Goal: Information Seeking & Learning: Learn about a topic

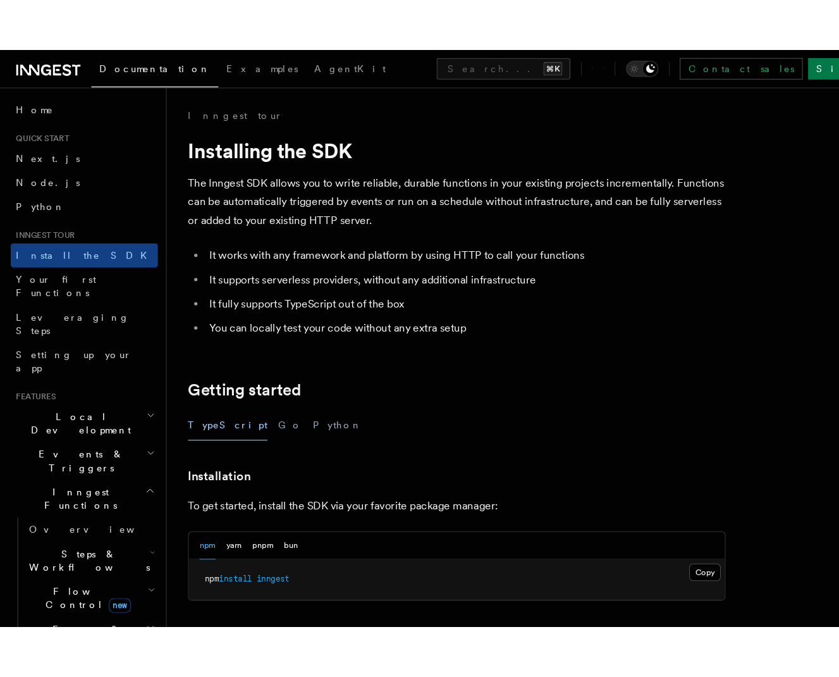
scroll to position [171, 0]
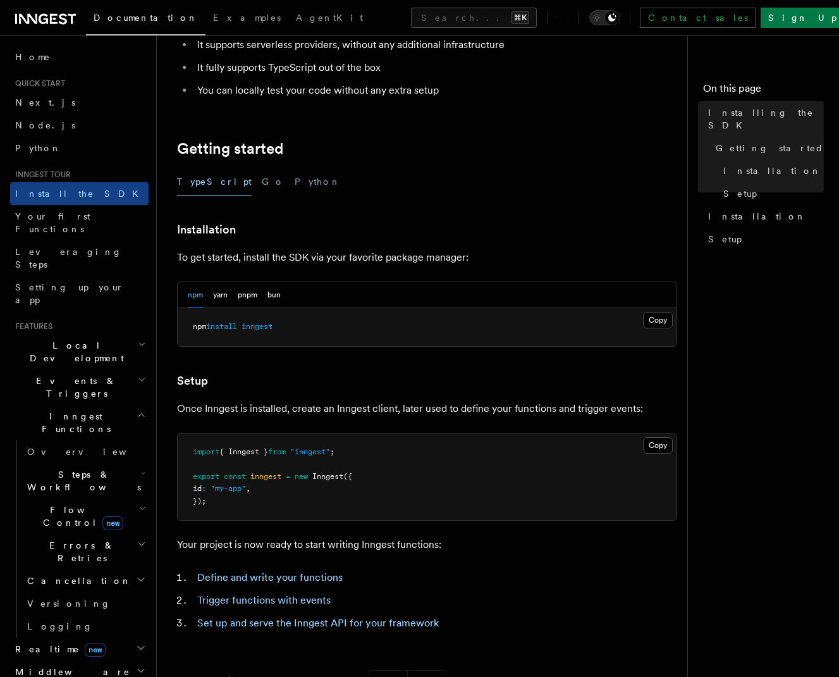
click at [138, 339] on icon "button" at bounding box center [142, 344] width 8 height 10
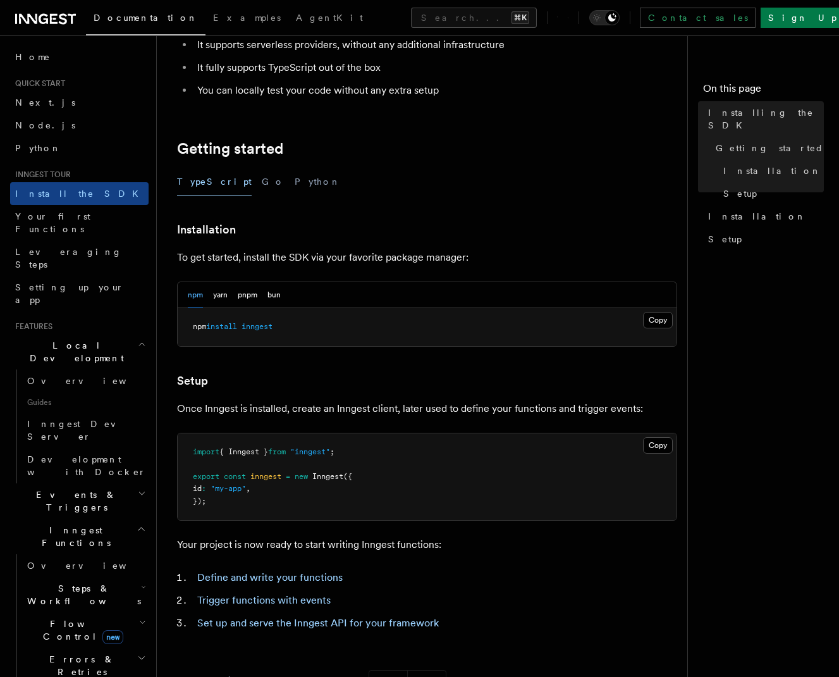
click at [138, 488] on icon "button" at bounding box center [142, 493] width 8 height 10
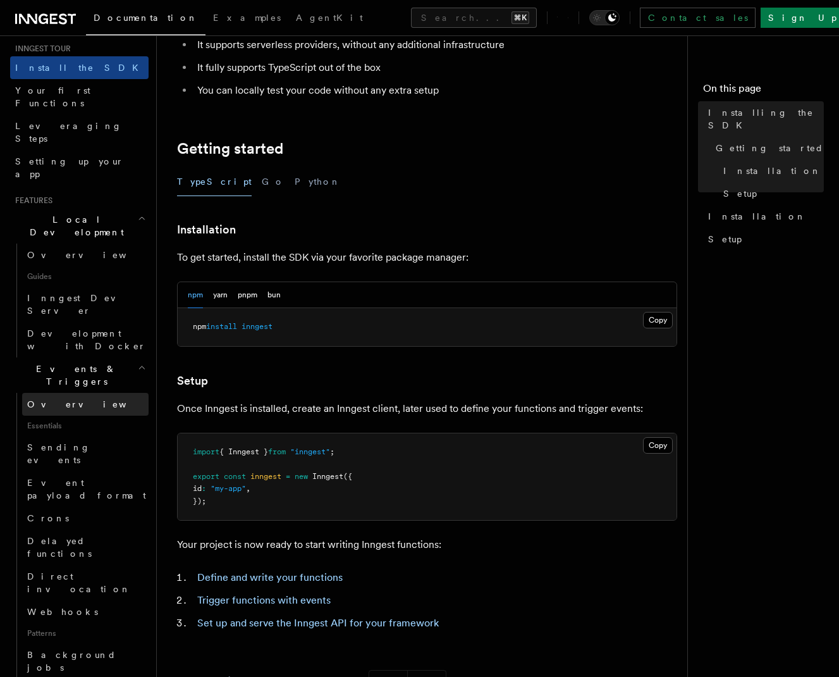
scroll to position [126, 0]
click at [58, 398] on span "Overview" at bounding box center [92, 403] width 130 height 10
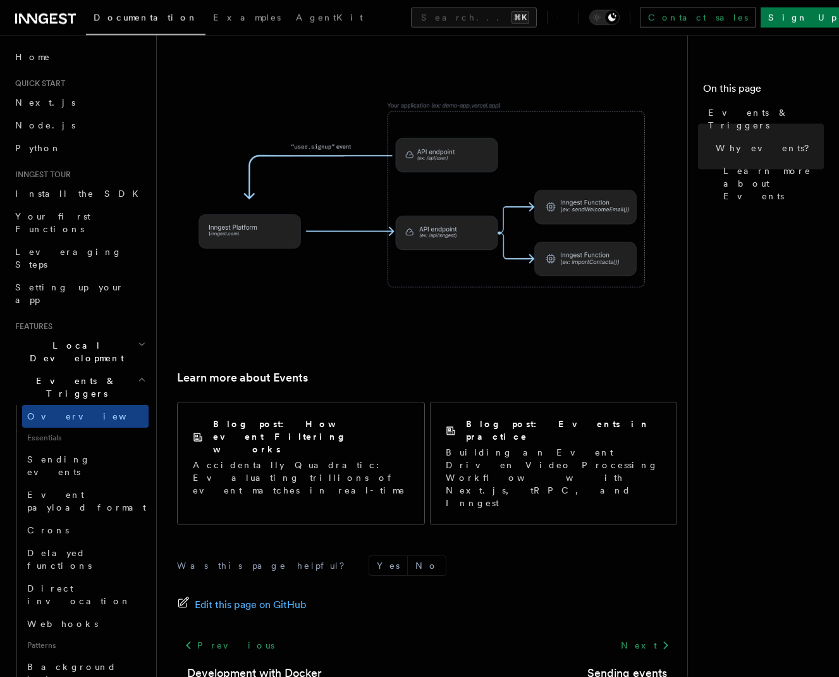
scroll to position [695, 0]
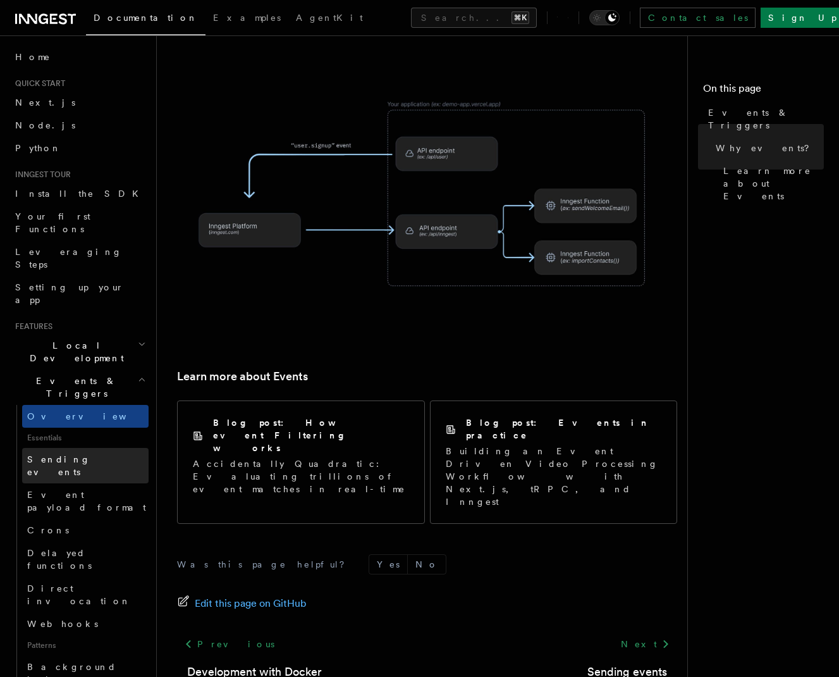
click at [71, 454] on span "Sending events" at bounding box center [58, 465] width 63 height 23
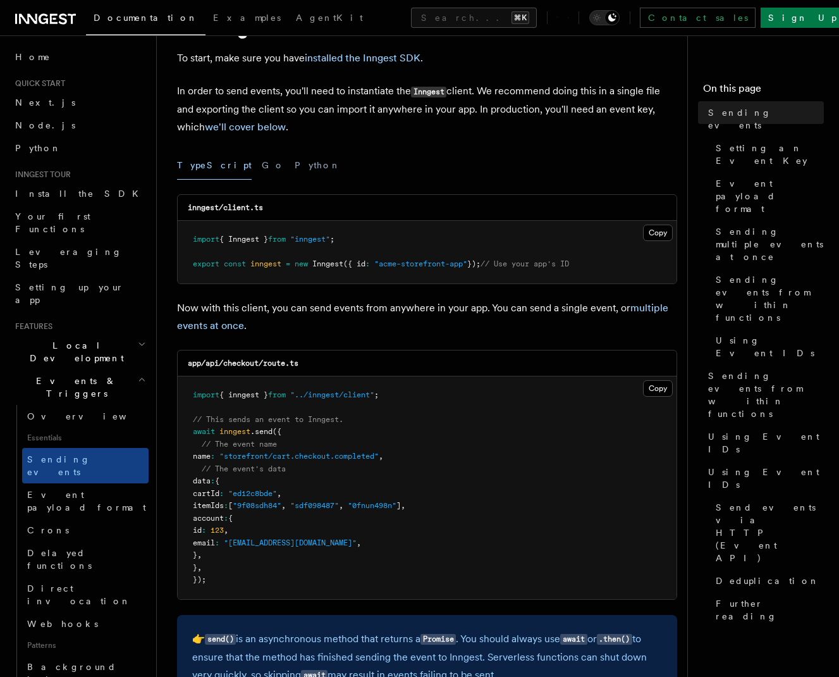
scroll to position [71, 0]
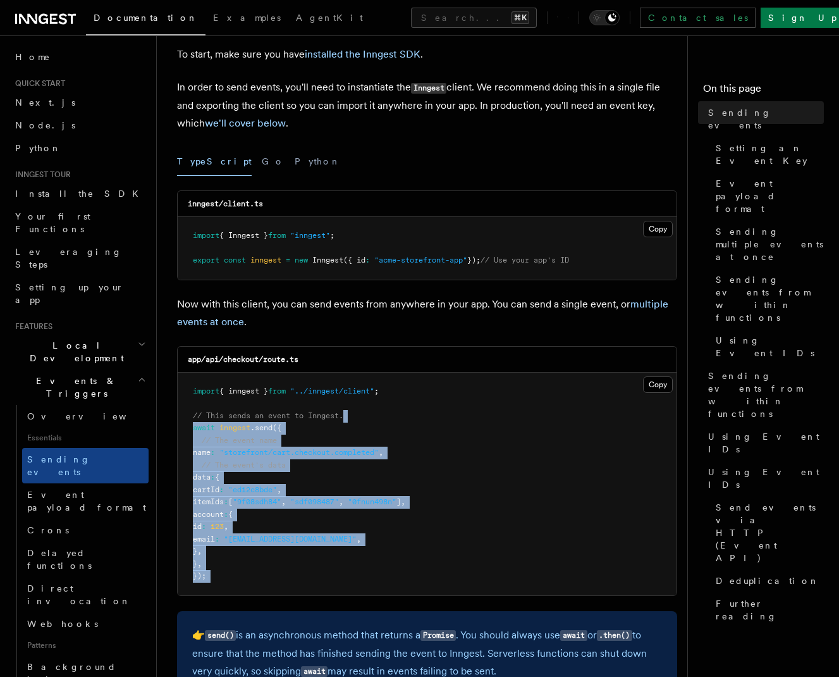
drag, startPoint x: 357, startPoint y: 410, endPoint x: 378, endPoint y: 584, distance: 175.8
click at [378, 584] on pre "import { inngest } from "../inngest/client" ; // This sends an event to Inngest…" at bounding box center [427, 483] width 499 height 223
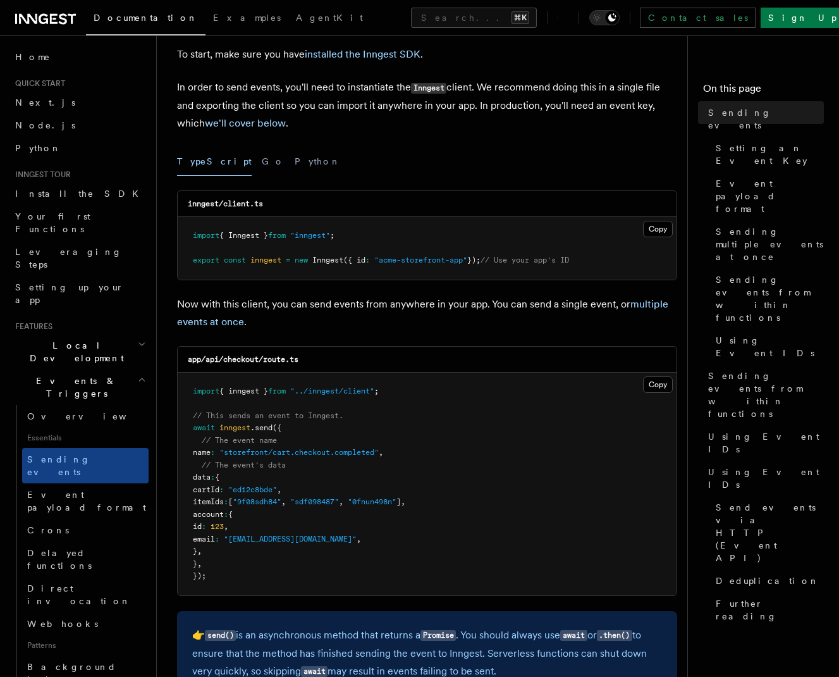
click at [378, 584] on pre "import { inngest } from "../inngest/client" ; // This sends an event to Inngest…" at bounding box center [427, 483] width 499 height 223
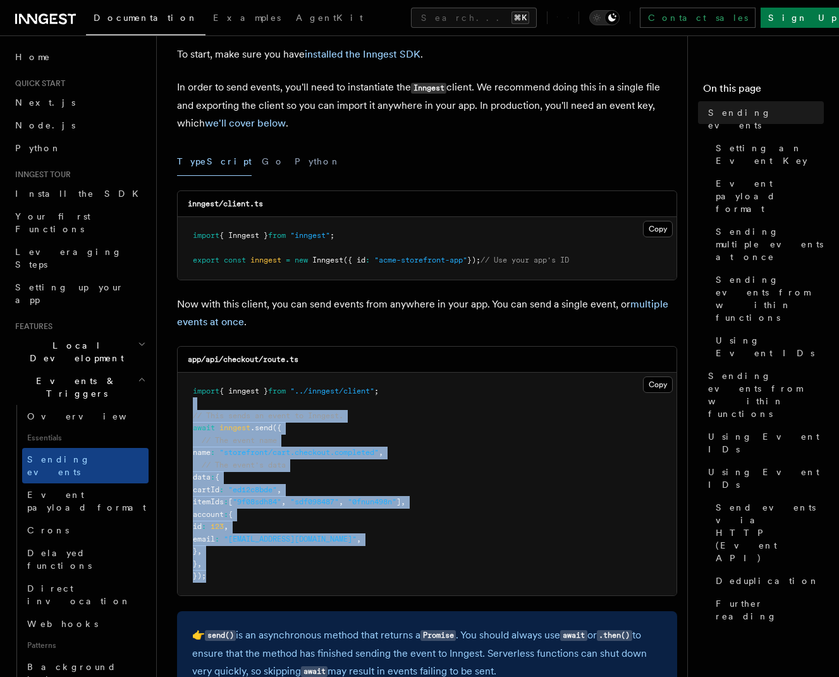
drag, startPoint x: 357, startPoint y: 402, endPoint x: 381, endPoint y: 580, distance: 179.3
click at [381, 580] on pre "import { inngest } from "../inngest/client" ; // This sends an event to Inngest…" at bounding box center [427, 483] width 499 height 223
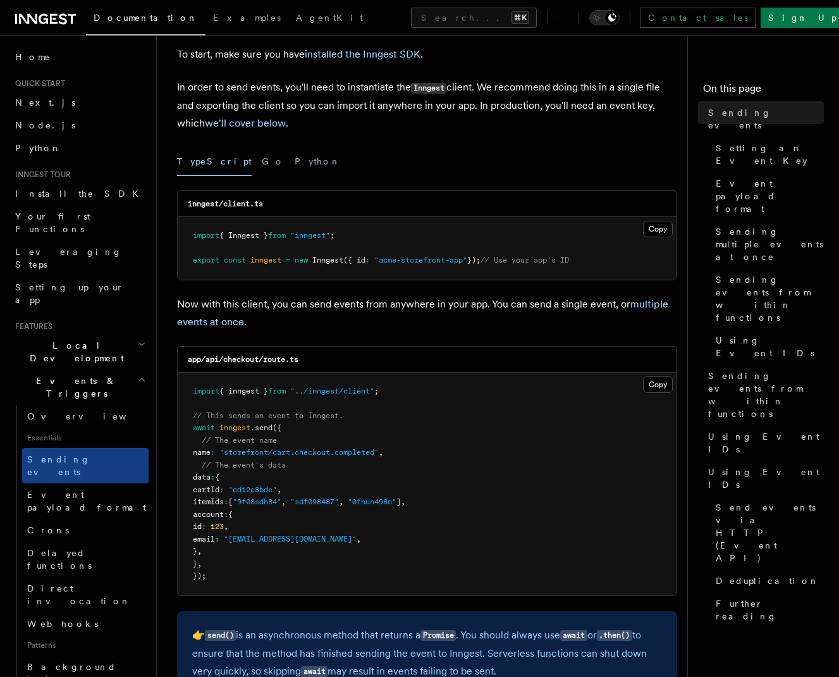
click at [382, 580] on pre "import { inngest } from "../inngest/client" ; // This sends an event to Inngest…" at bounding box center [427, 483] width 499 height 223
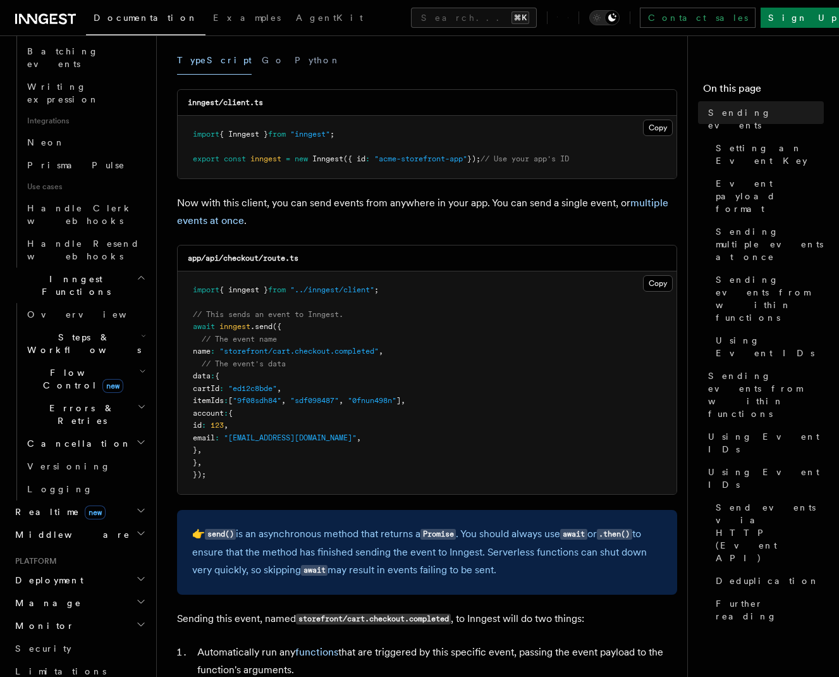
scroll to position [828, 0]
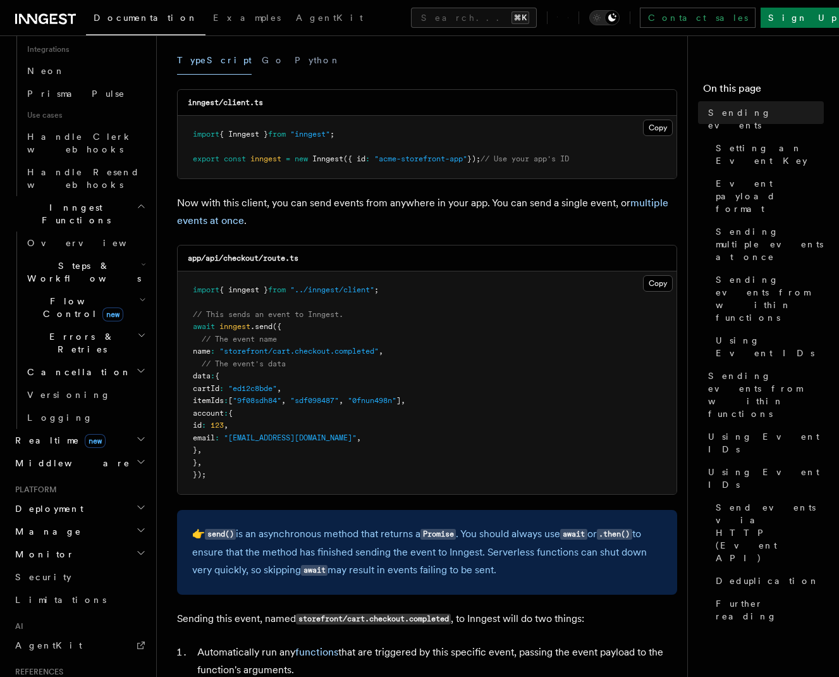
click at [138, 676] on icon "button" at bounding box center [141, 689] width 6 height 3
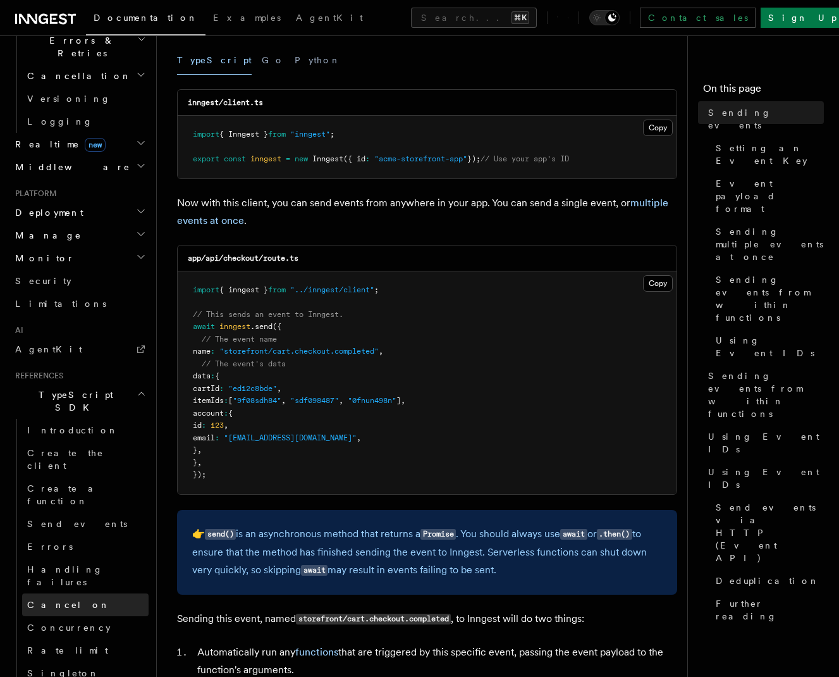
scroll to position [1132, 0]
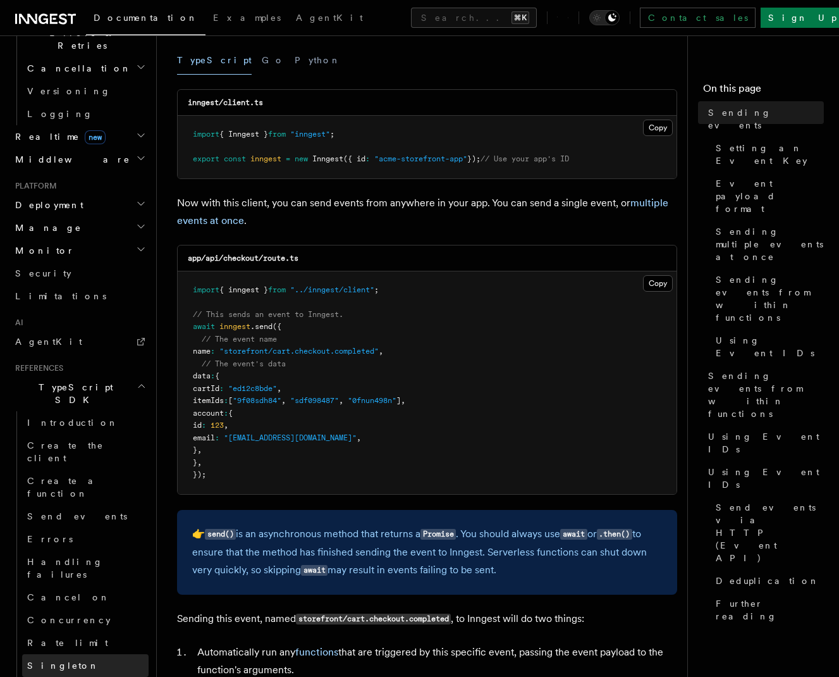
click at [57, 660] on span "Singleton" at bounding box center [63, 665] width 72 height 10
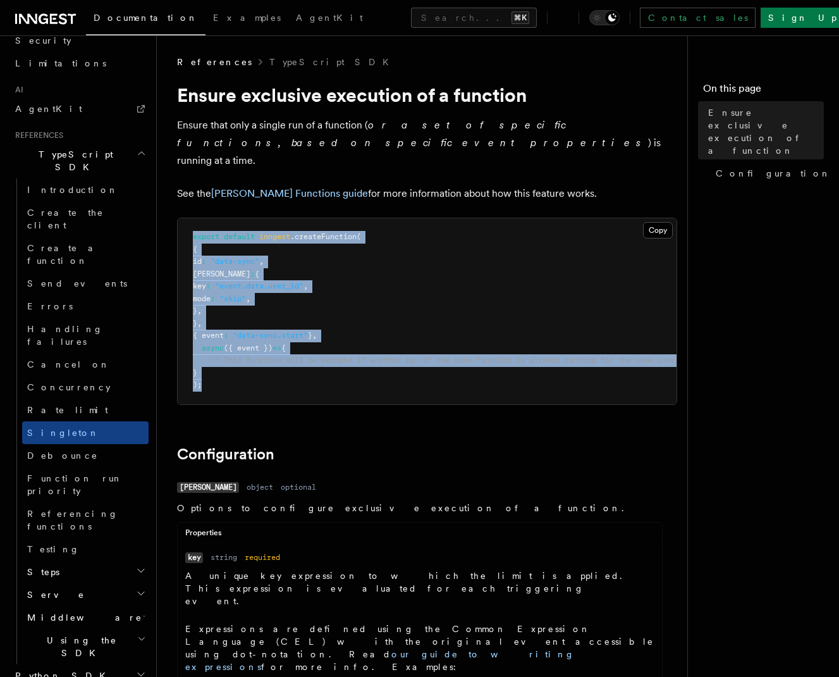
drag, startPoint x: 194, startPoint y: 218, endPoint x: 212, endPoint y: 367, distance: 150.3
click at [212, 367] on pre "export default inngest .createFunction ( { id : "data-sync" , [PERSON_NAME] : {…" at bounding box center [427, 311] width 499 height 186
click at [94, 508] on span "Referencing functions" at bounding box center [72, 519] width 91 height 23
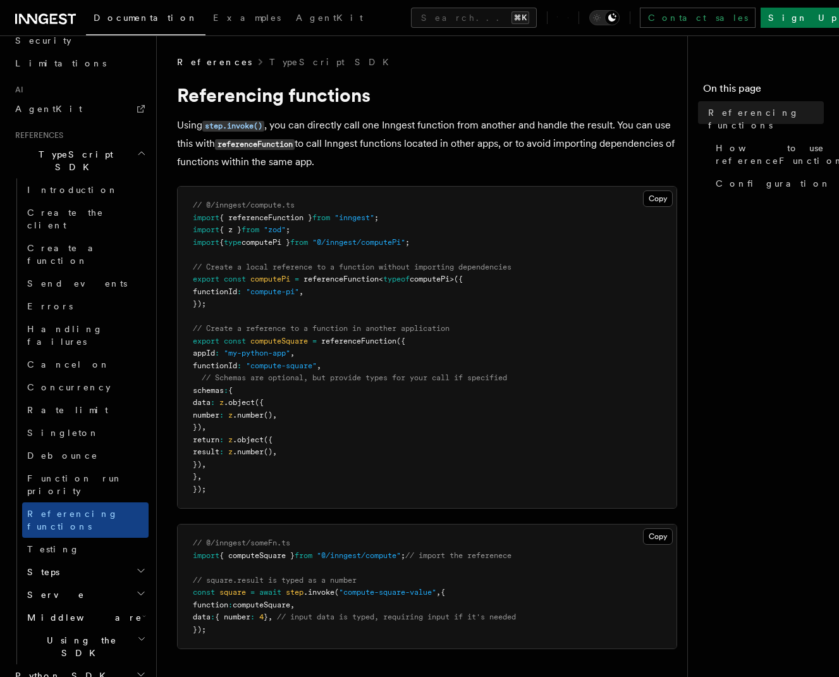
click at [136, 565] on icon "button" at bounding box center [141, 570] width 10 height 10
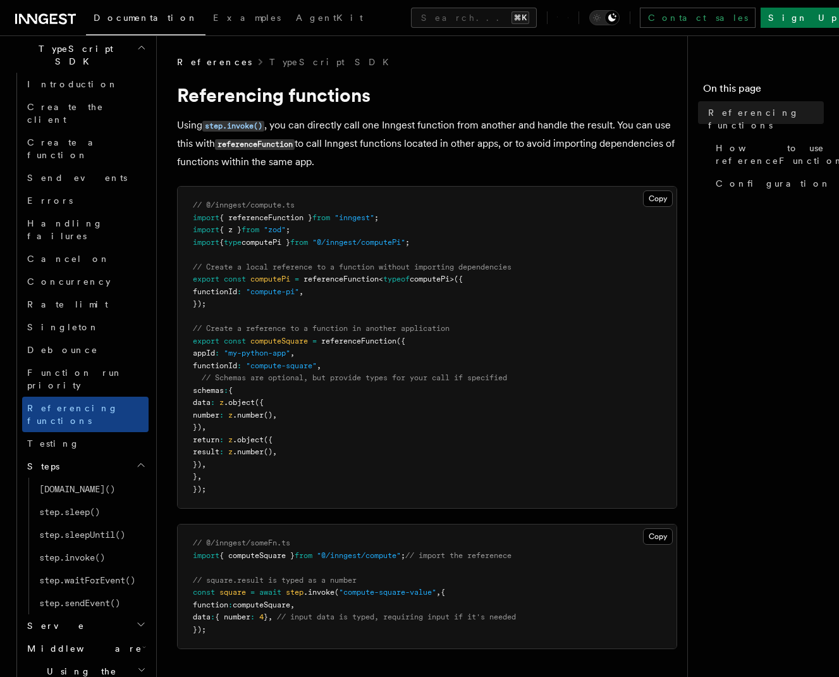
scroll to position [849, 0]
click at [136, 620] on icon "button" at bounding box center [141, 625] width 10 height 10
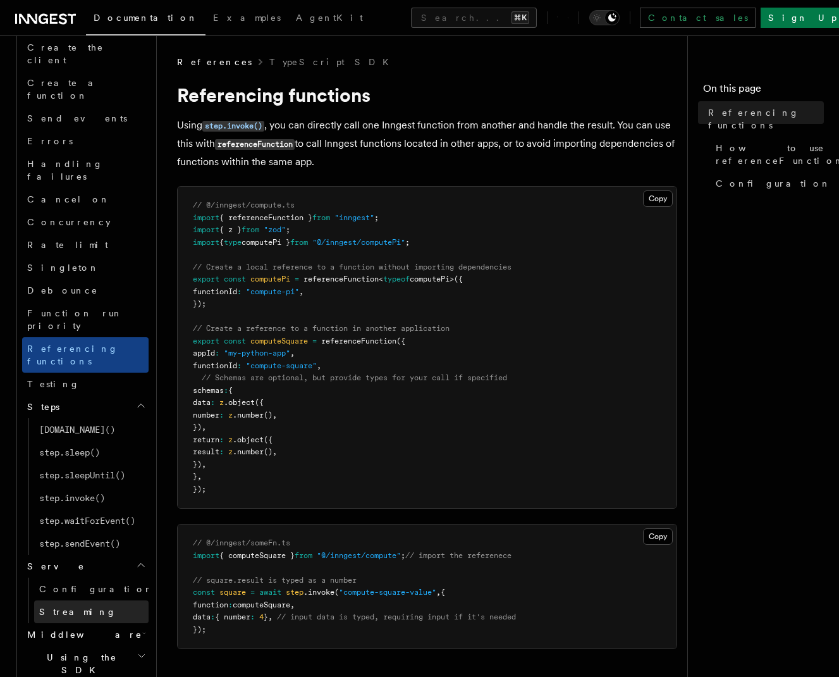
scroll to position [912, 0]
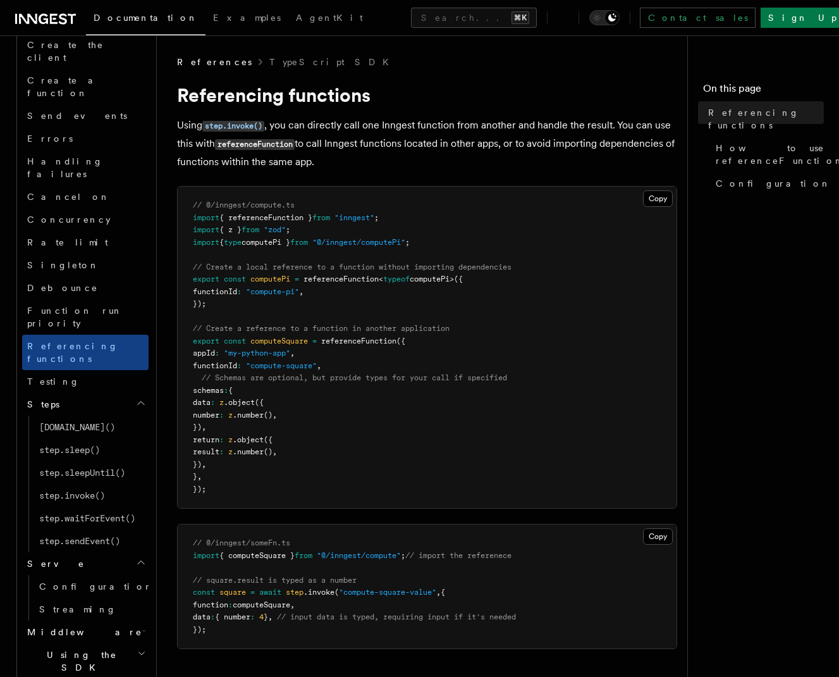
click at [142, 625] on icon "button" at bounding box center [144, 630] width 4 height 10
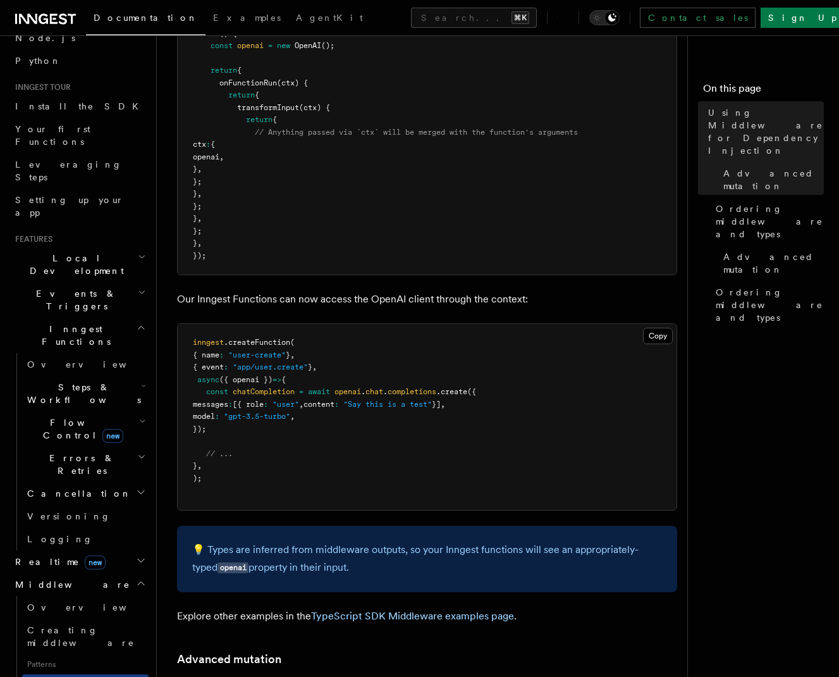
scroll to position [89, 0]
click at [59, 601] on span "Overview" at bounding box center [92, 606] width 130 height 10
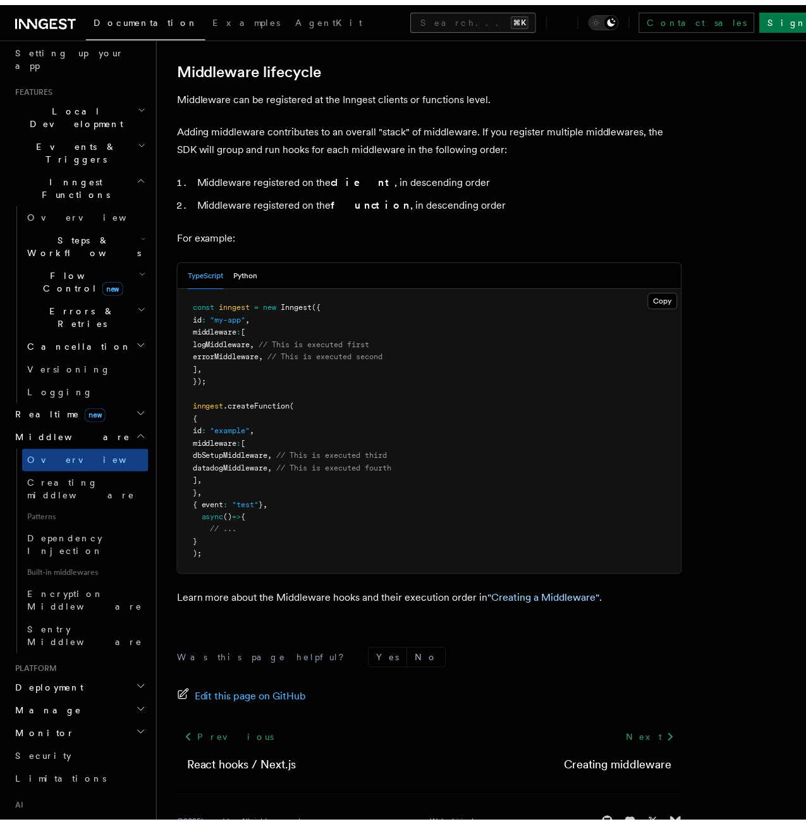
scroll to position [496, 0]
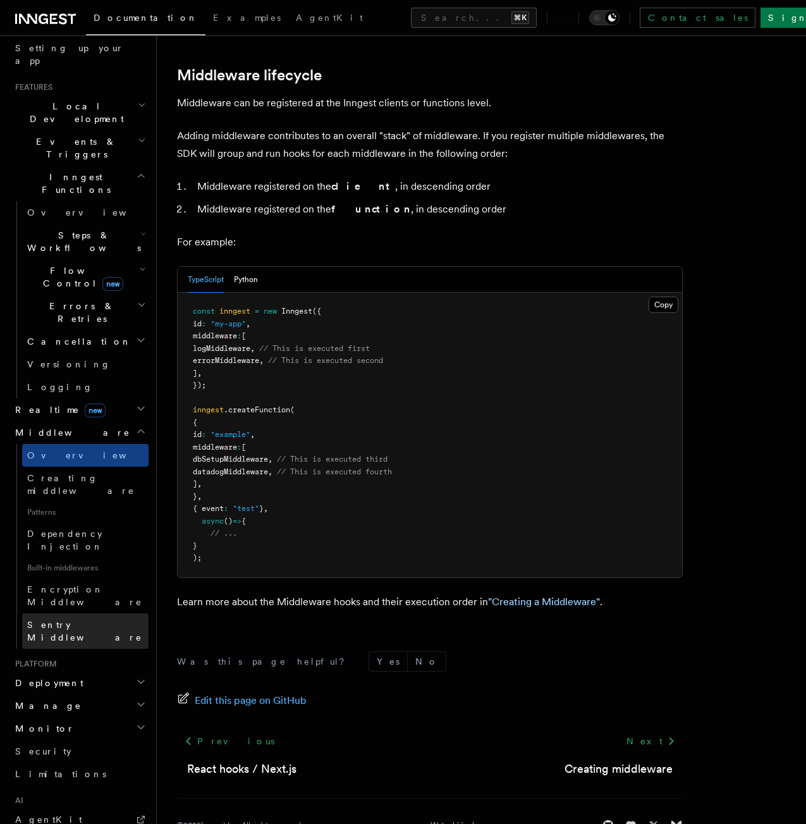
click at [83, 620] on span "Sentry Middleware" at bounding box center [84, 631] width 115 height 23
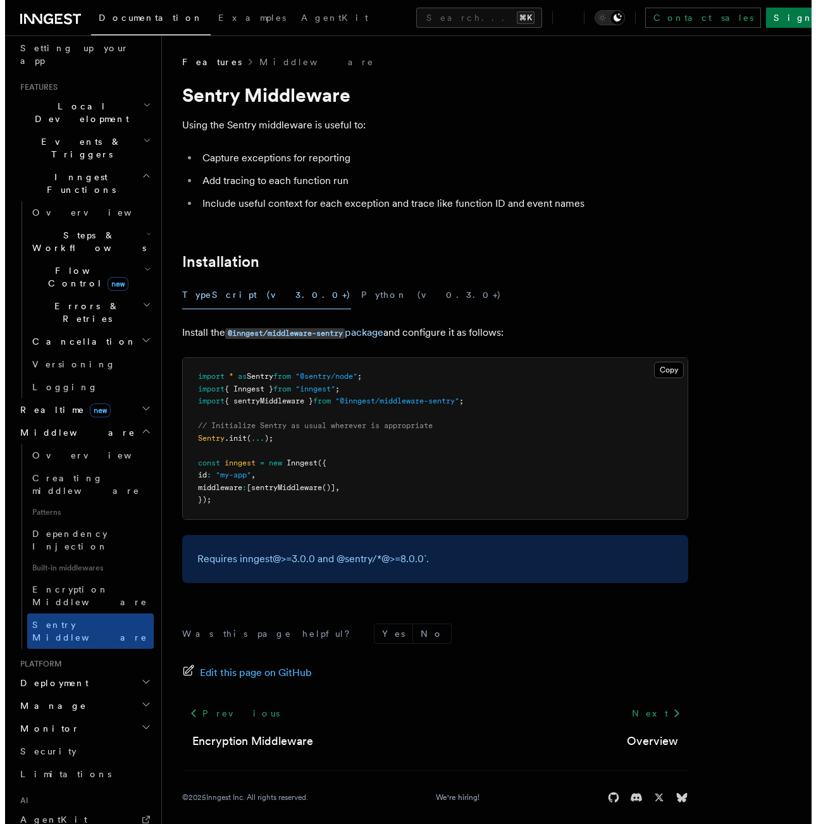
scroll to position [10, 0]
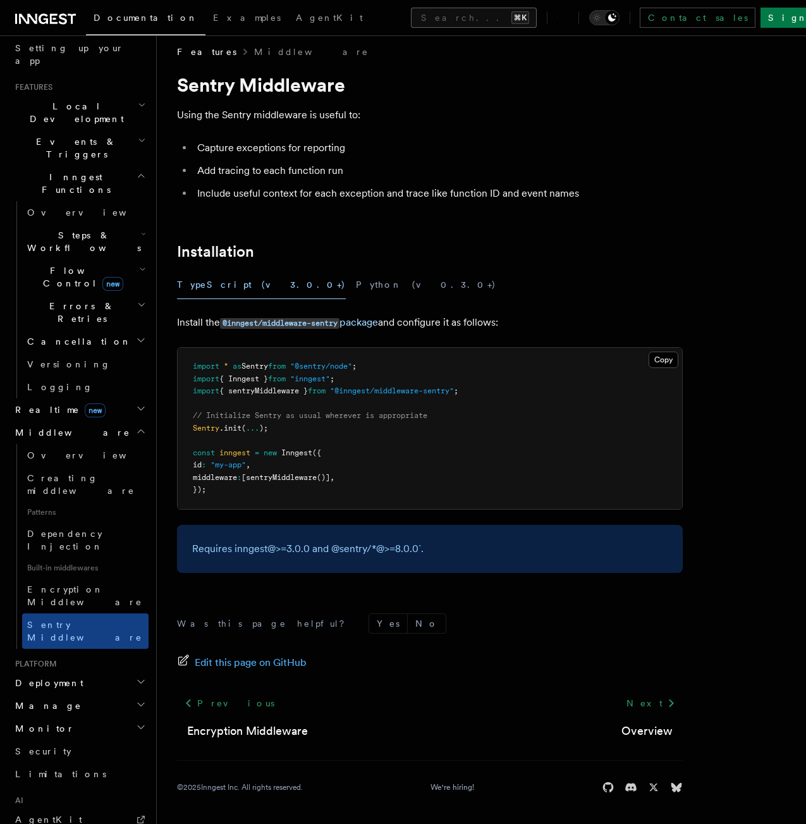
click at [411, 14] on button "Search... ⌘K" at bounding box center [474, 18] width 126 height 20
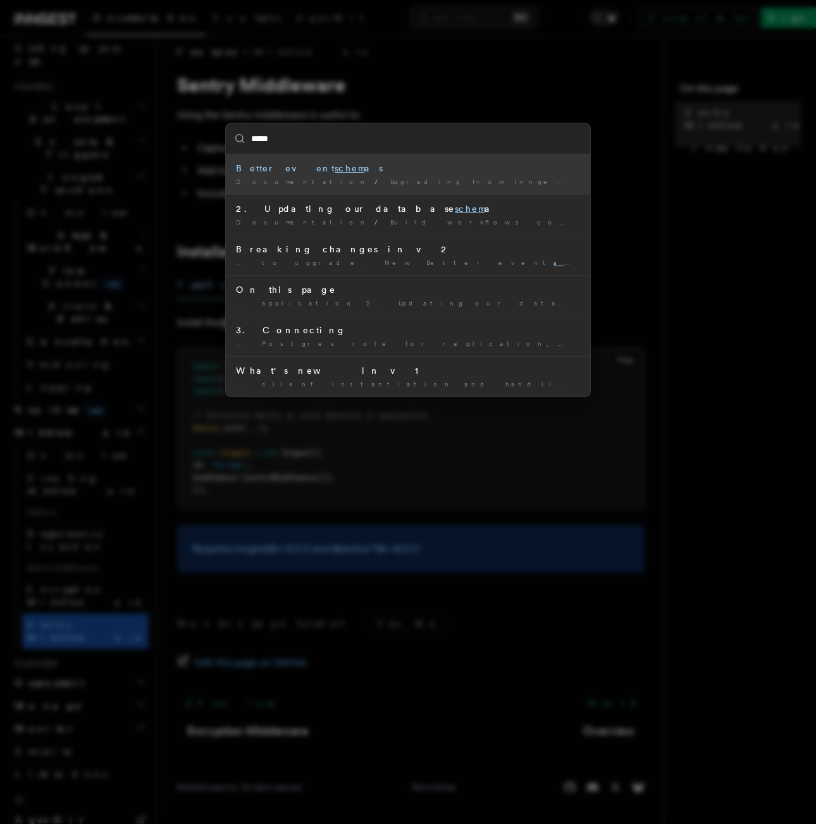
type input "******"
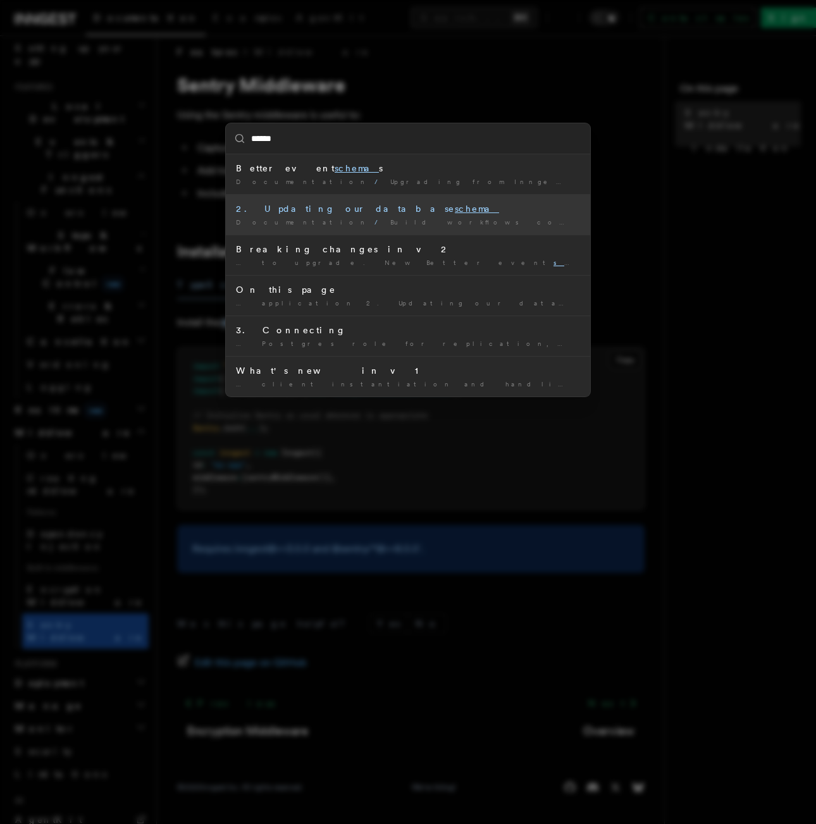
click at [388, 213] on div "2. Updating our database schema" at bounding box center [408, 208] width 344 height 13
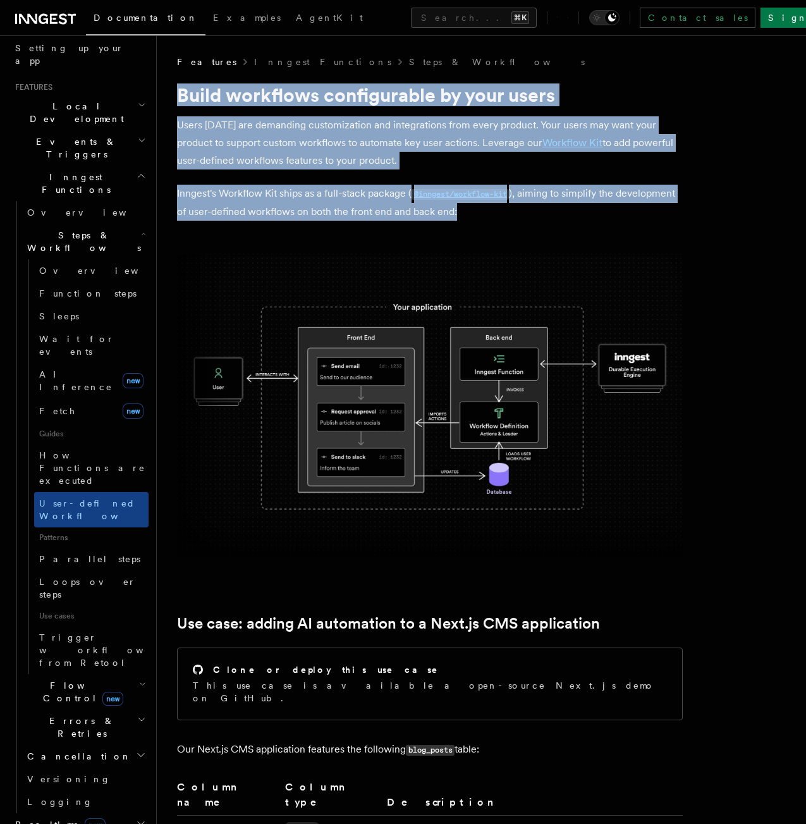
drag, startPoint x: 348, startPoint y: 81, endPoint x: 374, endPoint y: 226, distance: 147.1
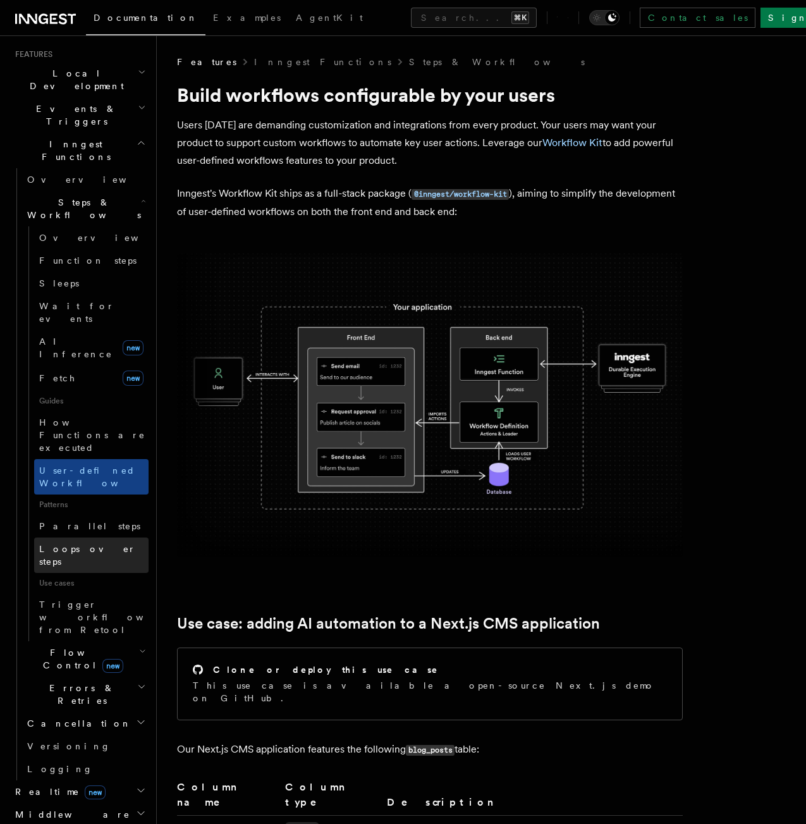
scroll to position [290, 0]
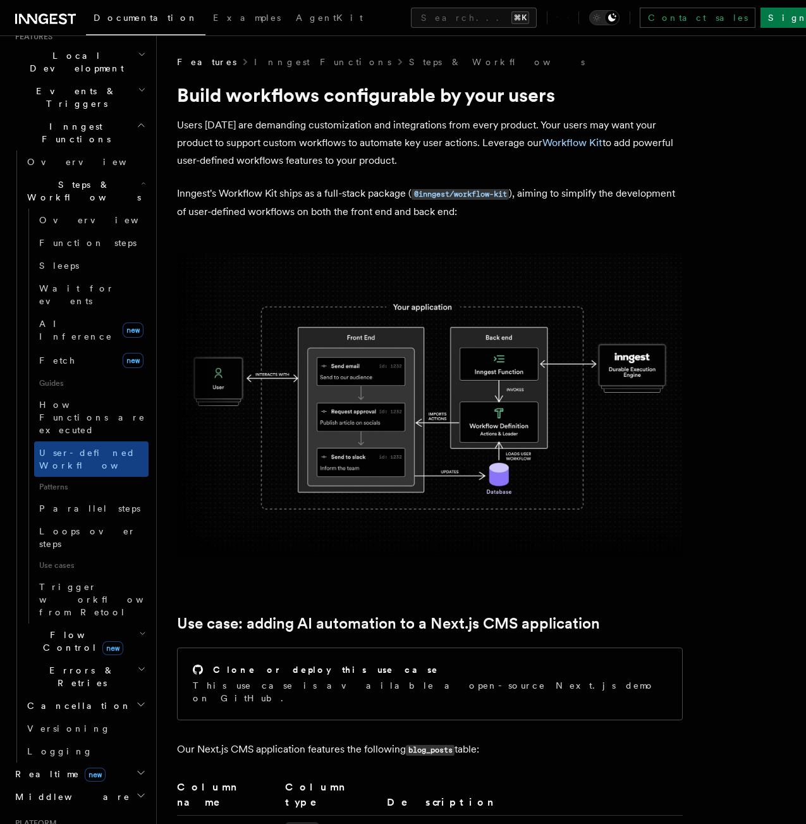
click at [139, 629] on icon "button" at bounding box center [142, 634] width 7 height 10
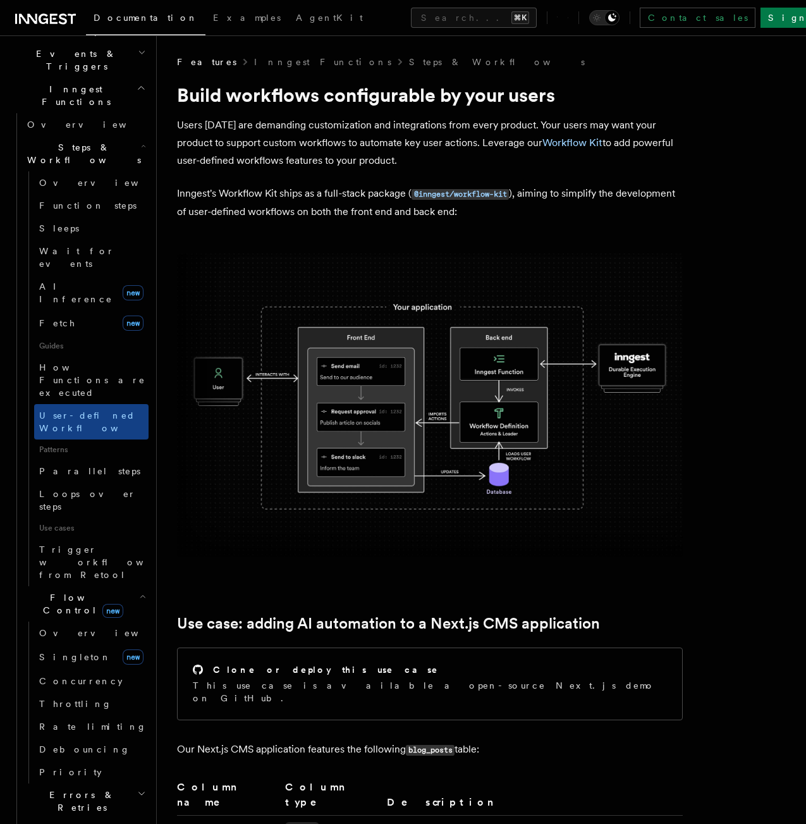
scroll to position [328, 0]
click at [137, 676] on icon "button" at bounding box center [141, 793] width 9 height 10
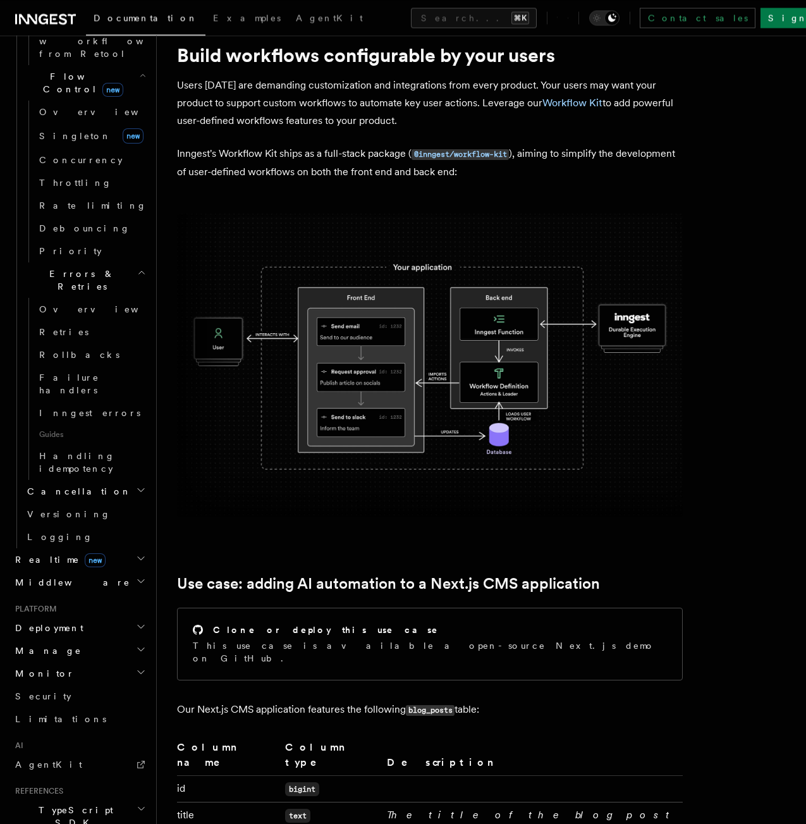
scroll to position [40, 0]
click at [138, 676] on icon "button" at bounding box center [141, 808] width 6 height 3
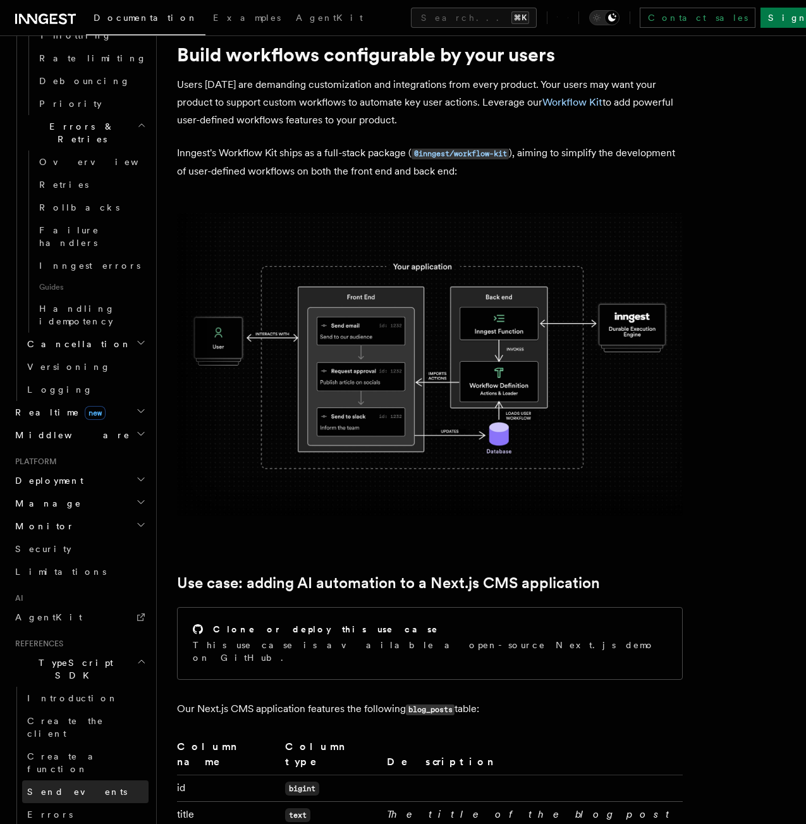
scroll to position [1000, 0]
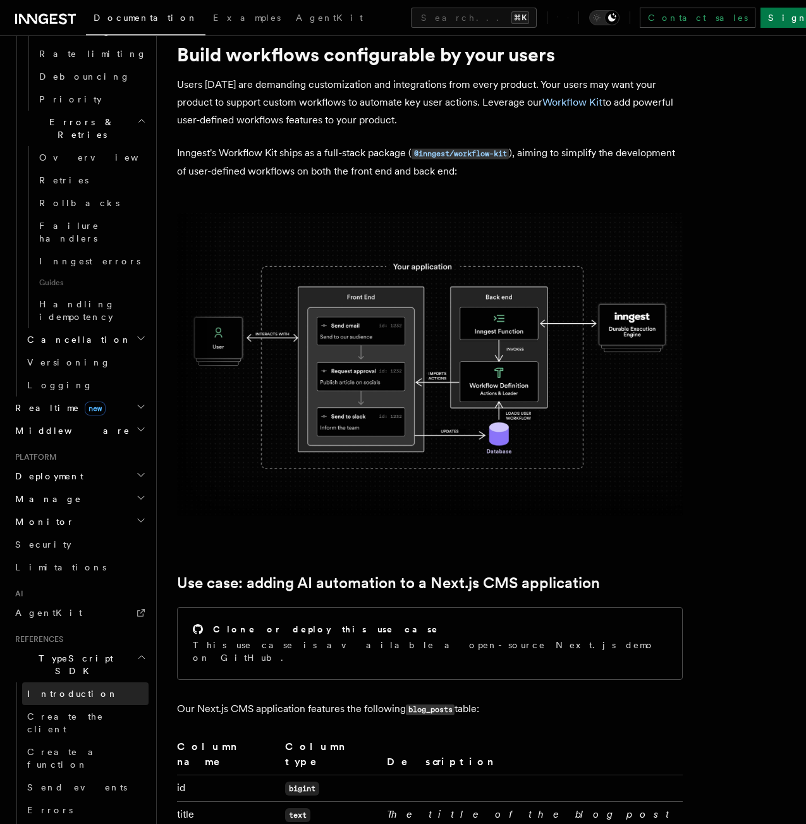
click at [69, 676] on span "Introduction" at bounding box center [72, 694] width 91 height 10
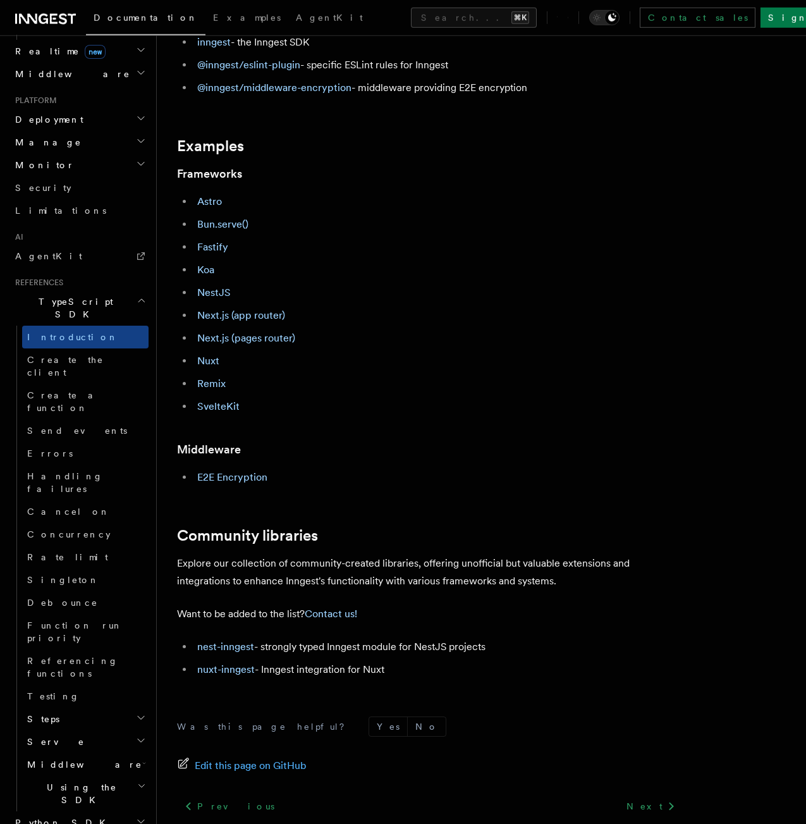
scroll to position [445, 0]
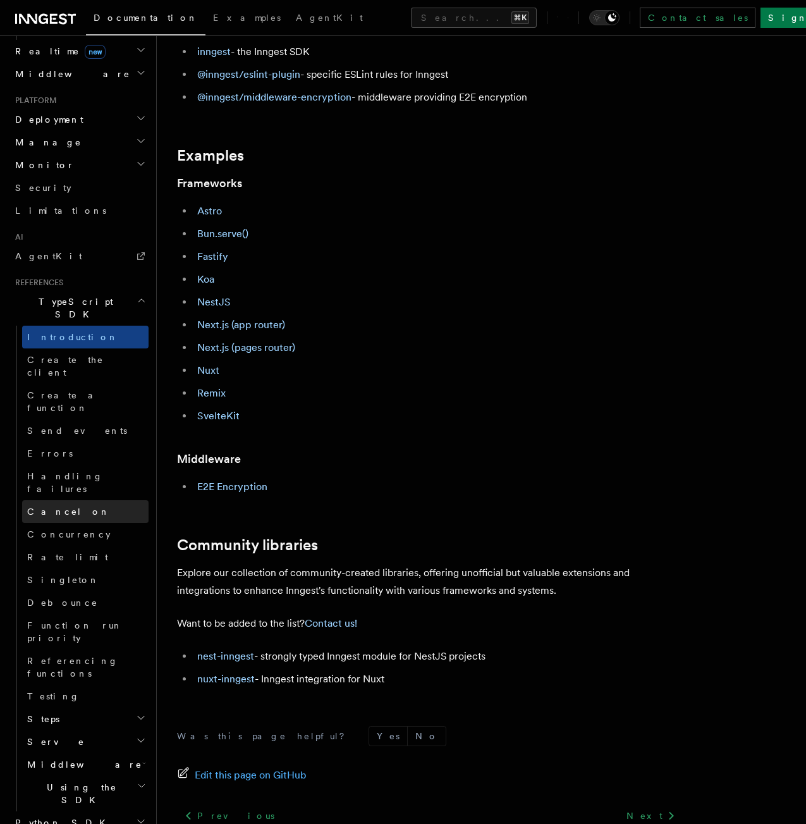
click at [61, 506] on span "Cancel on" at bounding box center [68, 511] width 83 height 10
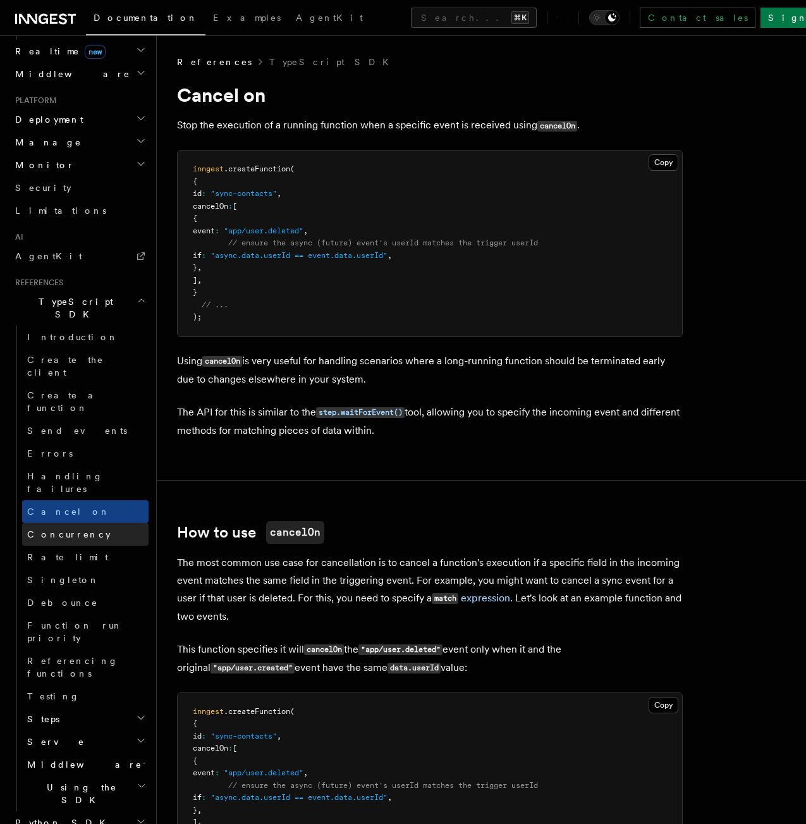
click at [75, 529] on span "Concurrency" at bounding box center [68, 534] width 83 height 10
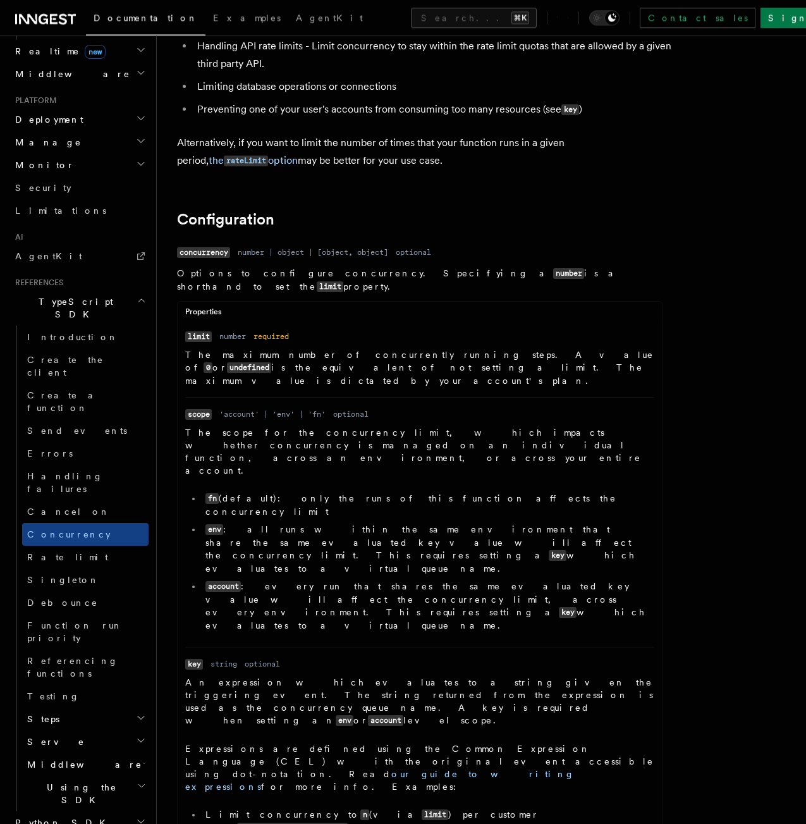
scroll to position [384, 0]
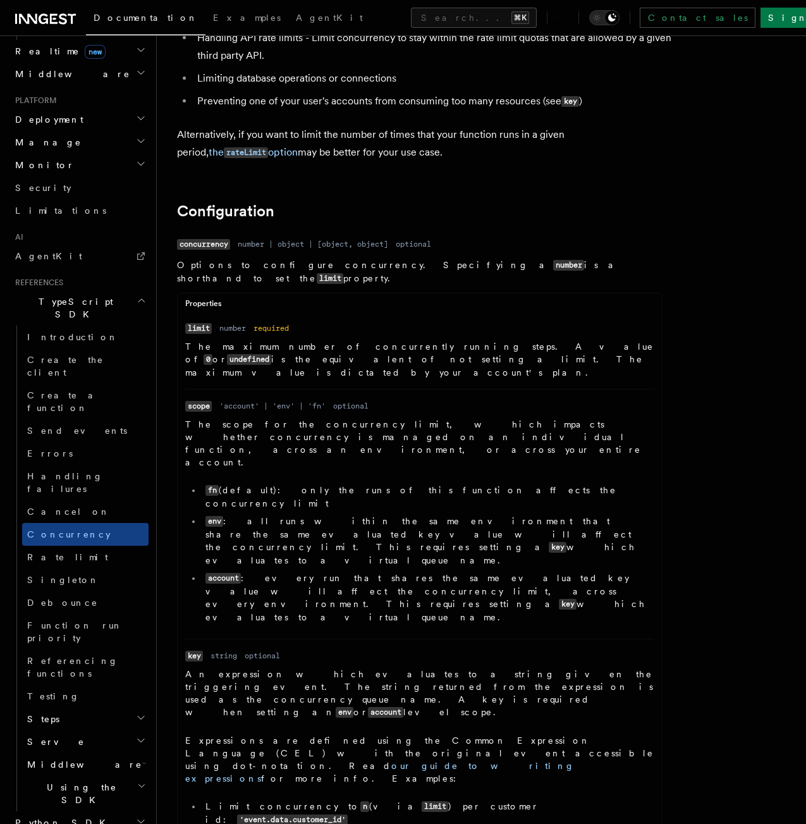
drag, startPoint x: 406, startPoint y: 355, endPoint x: 435, endPoint y: 388, distance: 43.9
click at [433, 379] on dl "Name limit Type number Required required Description The maximum number of conc…" at bounding box center [419, 350] width 469 height 57
click at [493, 414] on dl "Name scope Type 'account' | 'env' | 'fn' Required optional Description The scop…" at bounding box center [419, 514] width 469 height 229
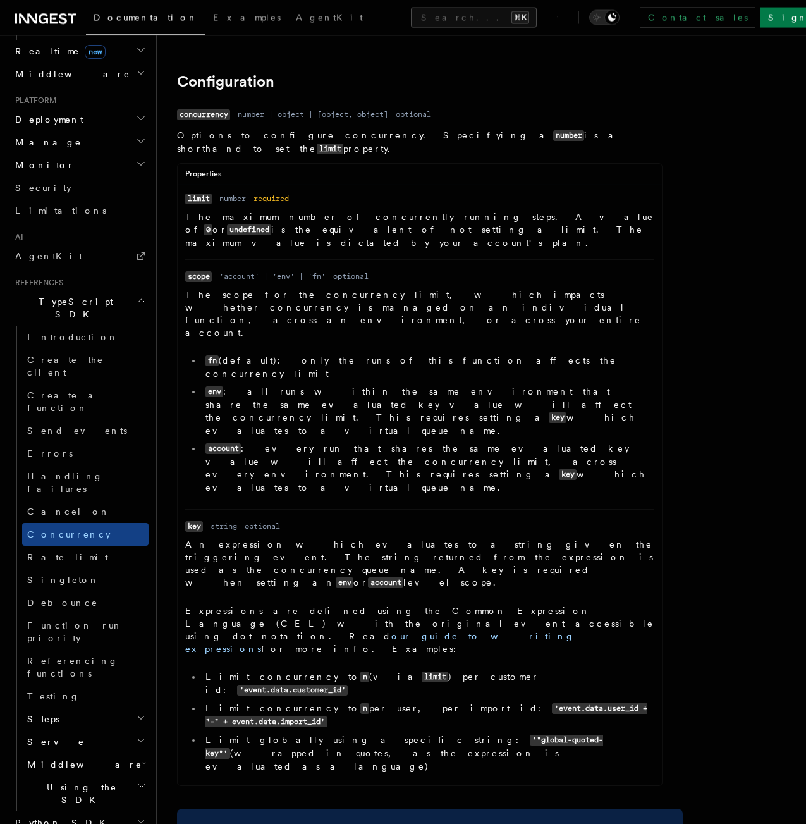
scroll to position [516, 0]
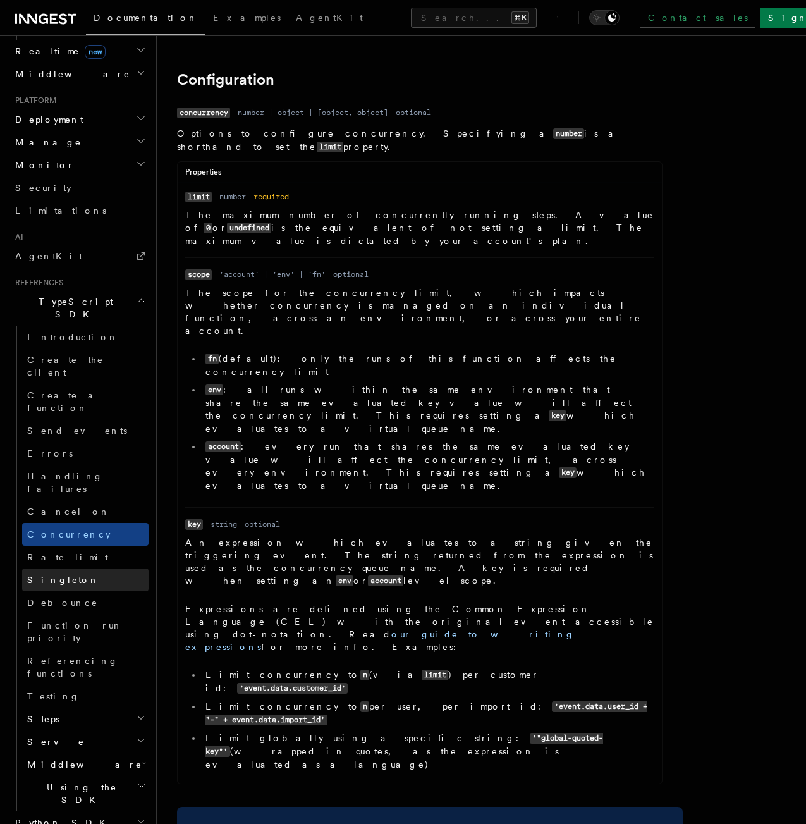
click at [84, 568] on link "Singleton" at bounding box center [85, 579] width 126 height 23
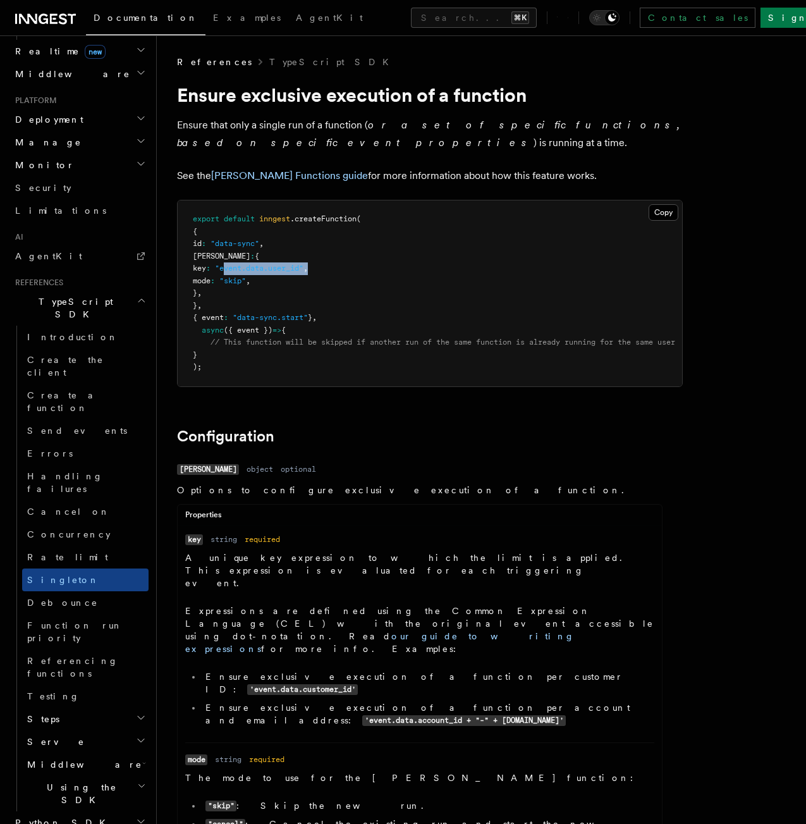
drag, startPoint x: 252, startPoint y: 270, endPoint x: 352, endPoint y: 271, distance: 100.5
click at [352, 271] on pre "export default inngest .createFunction ( { id : "data-sync" , [PERSON_NAME] : {…" at bounding box center [430, 293] width 505 height 186
click at [310, 286] on pre "export default inngest .createFunction ( { id : "data-sync" , [PERSON_NAME] : {…" at bounding box center [430, 293] width 505 height 186
drag, startPoint x: 248, startPoint y: 269, endPoint x: 372, endPoint y: 269, distance: 124.6
click at [340, 267] on pre "export default inngest .createFunction ( { id : "data-sync" , [PERSON_NAME] : {…" at bounding box center [430, 293] width 505 height 186
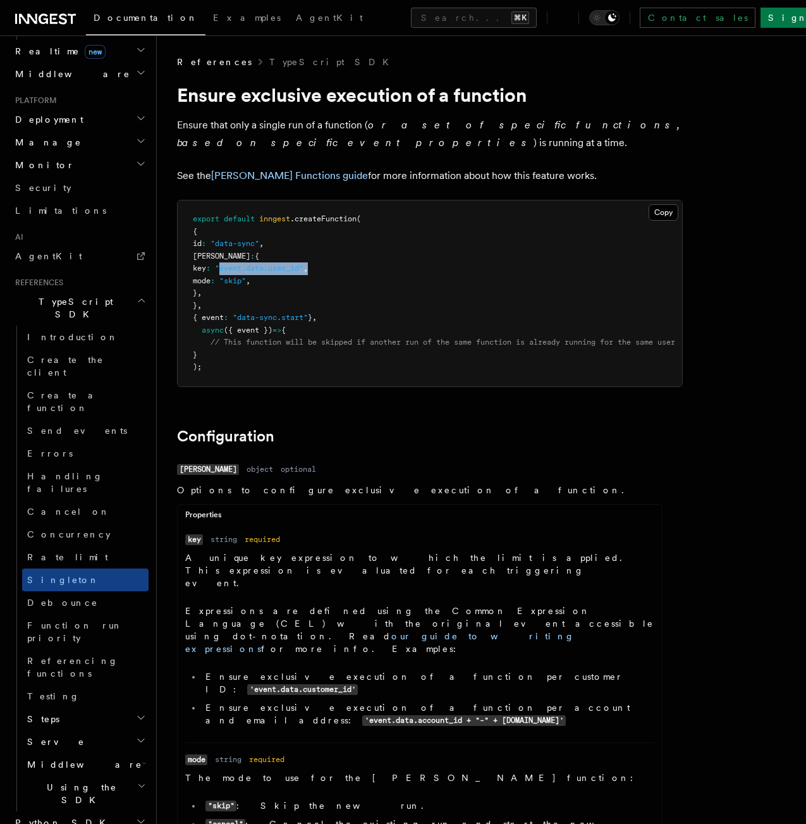
click at [377, 267] on pre "export default inngest .createFunction ( { id : "data-sync" , [PERSON_NAME] : {…" at bounding box center [430, 293] width 505 height 186
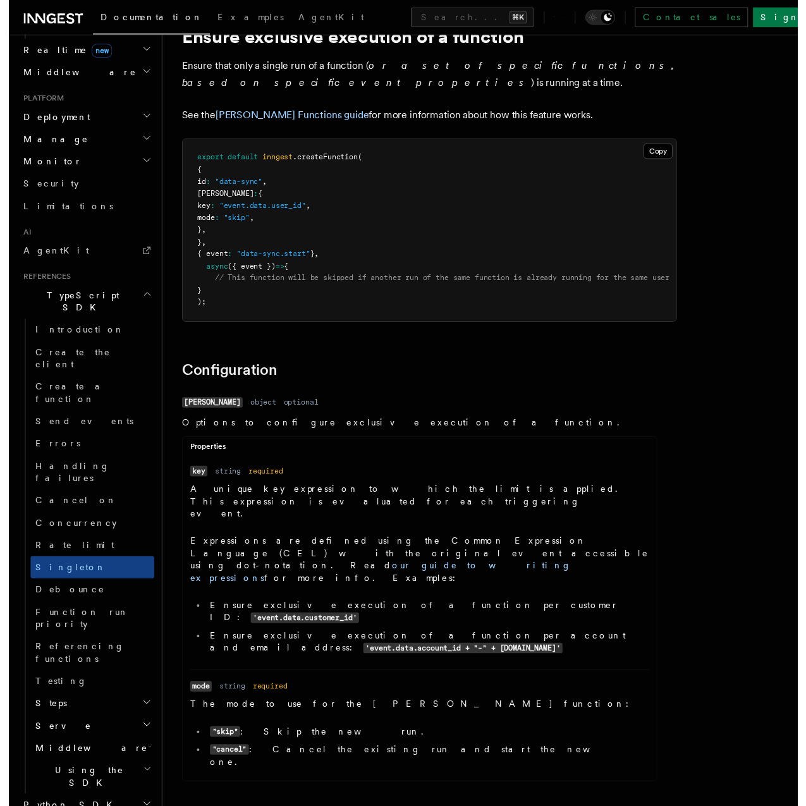
scroll to position [81, 0]
